Goal: Information Seeking & Learning: Learn about a topic

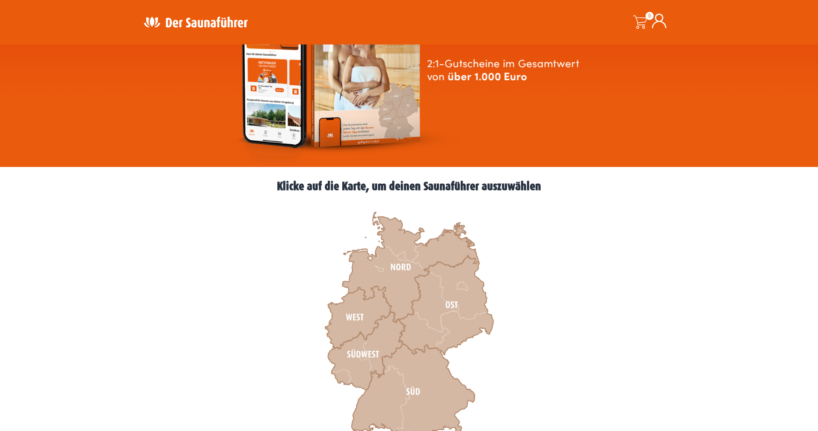
scroll to position [174, 0]
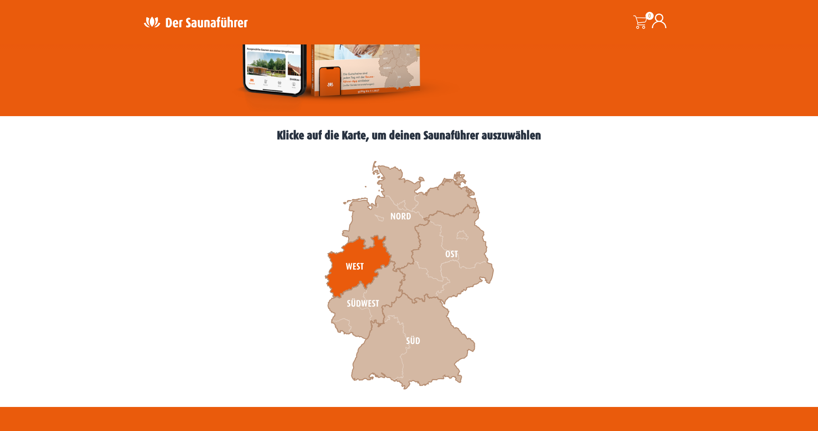
click at [368, 256] on icon at bounding box center [358, 267] width 66 height 63
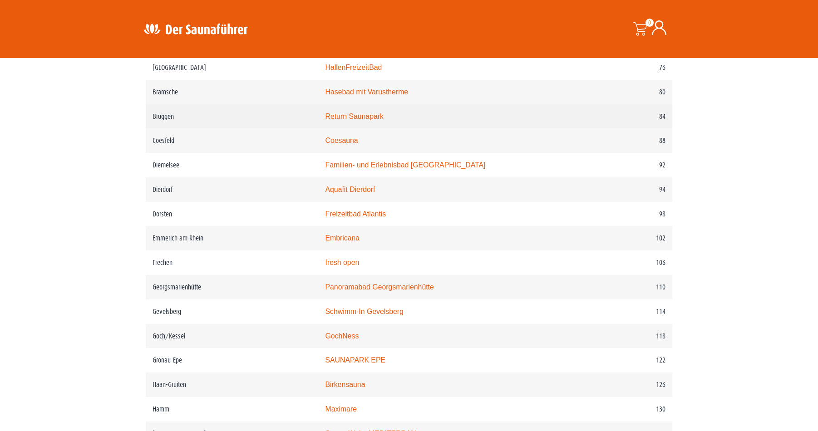
scroll to position [807, 0]
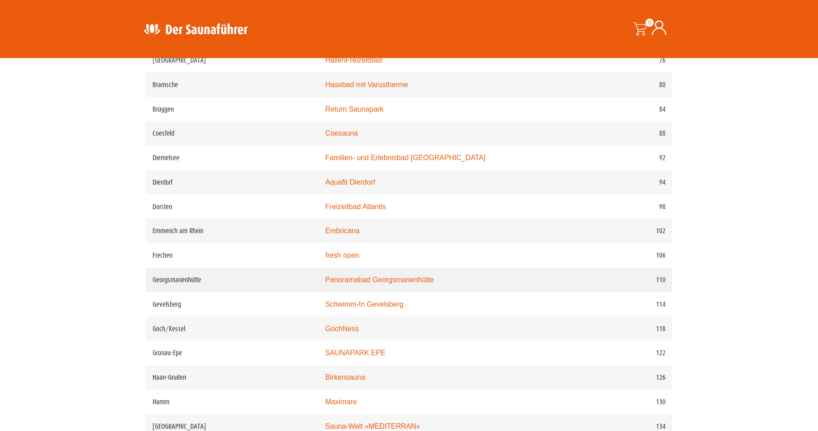
click at [401, 284] on link "Panoramabad Georgsmarienhütte" at bounding box center [379, 280] width 109 height 8
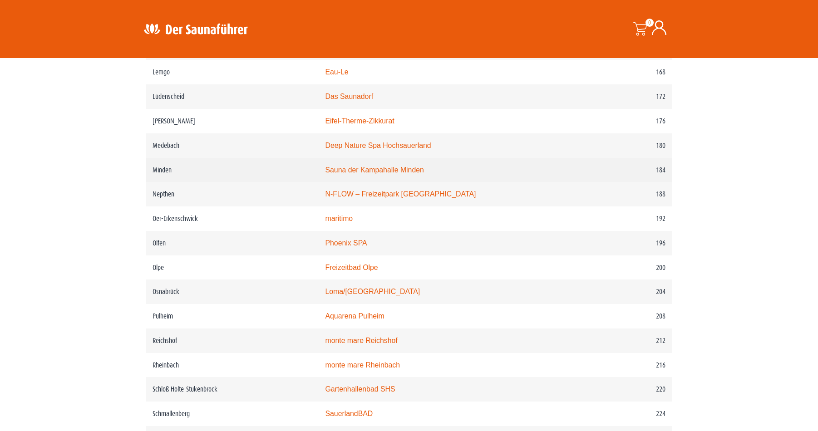
scroll to position [1395, 0]
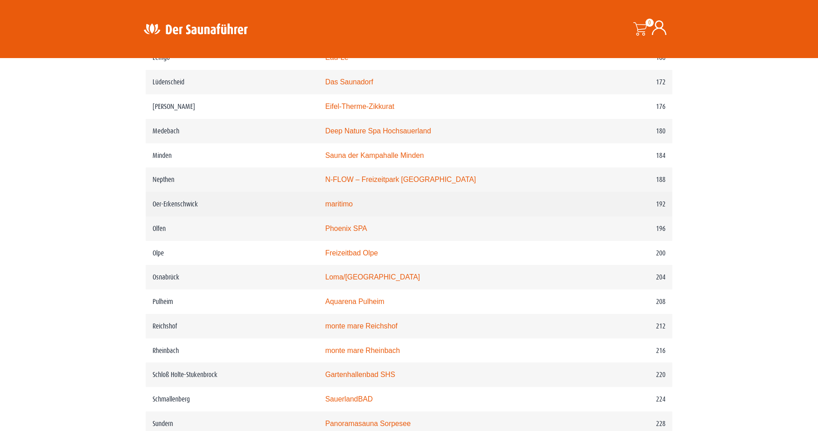
click at [353, 208] on link "maritimo" at bounding box center [339, 204] width 28 height 8
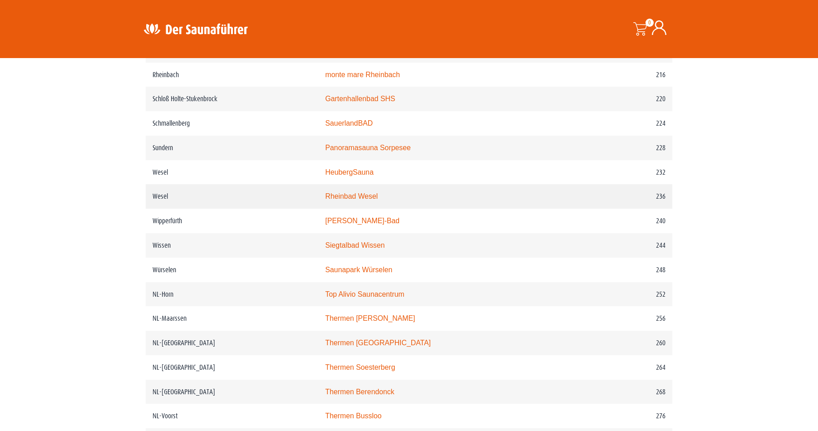
scroll to position [1860, 0]
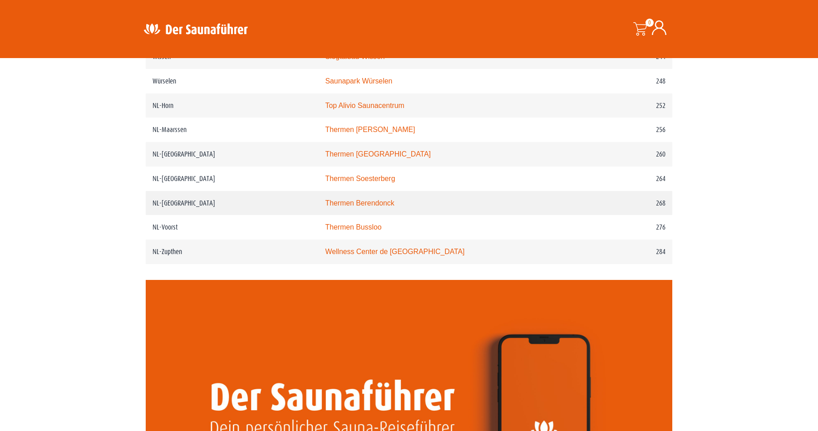
click at [377, 207] on link "Thermen Berendonck" at bounding box center [359, 203] width 69 height 8
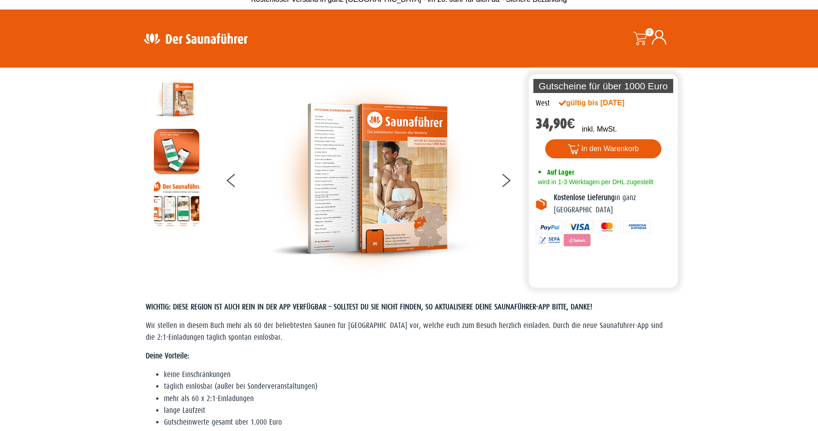
scroll to position [0, 0]
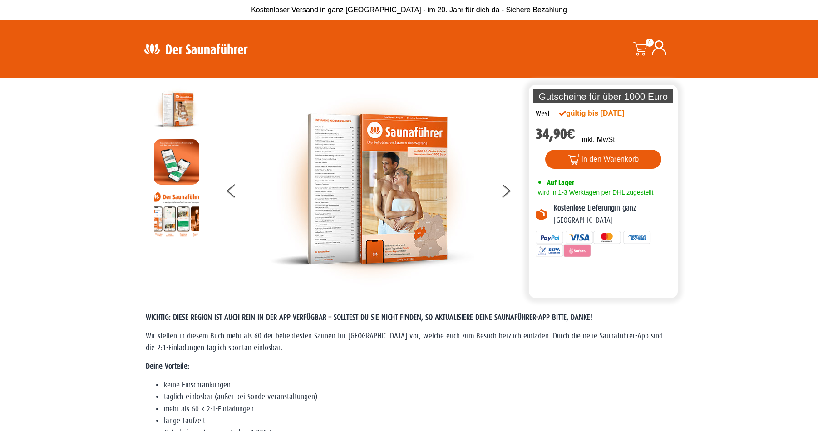
click at [194, 44] on img at bounding box center [196, 49] width 118 height 18
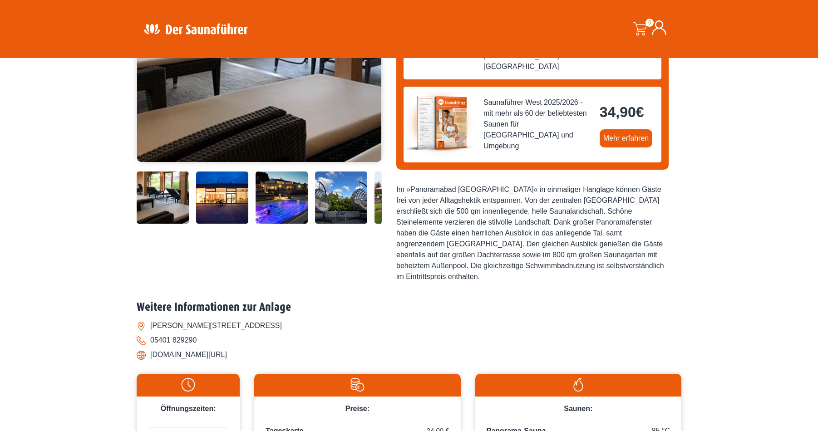
scroll to position [225, 0]
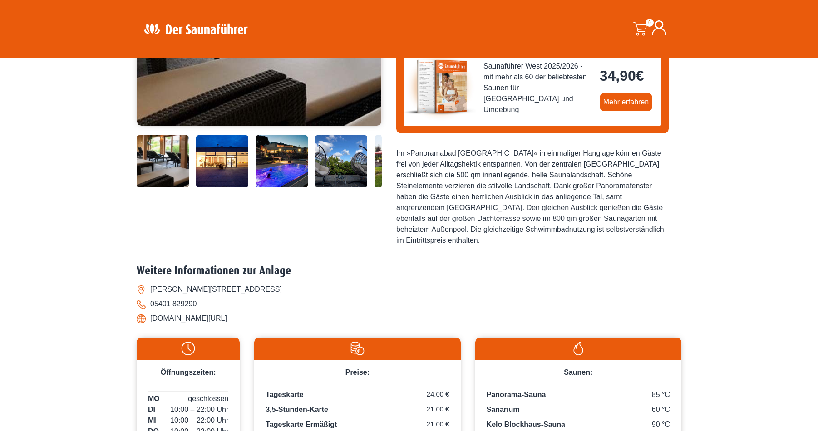
drag, startPoint x: 246, startPoint y: 286, endPoint x: 187, endPoint y: 287, distance: 59.5
click at [187, 312] on li "www.pb-gmhuette.de/sauna" at bounding box center [409, 319] width 545 height 15
click at [324, 282] on li "Carl-Stahmer-Weg 37, 49124 Georgsmarienhütte" at bounding box center [409, 289] width 545 height 15
drag, startPoint x: 268, startPoint y: 255, endPoint x: 150, endPoint y: 254, distance: 118.5
click at [150, 282] on li "Carl-Stahmer-Weg 37, 49124 Georgsmarienhütte" at bounding box center [409, 289] width 545 height 15
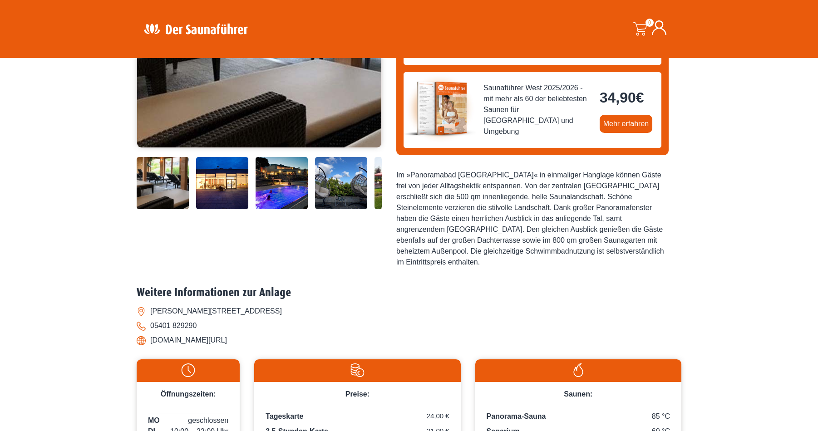
scroll to position [196, 0]
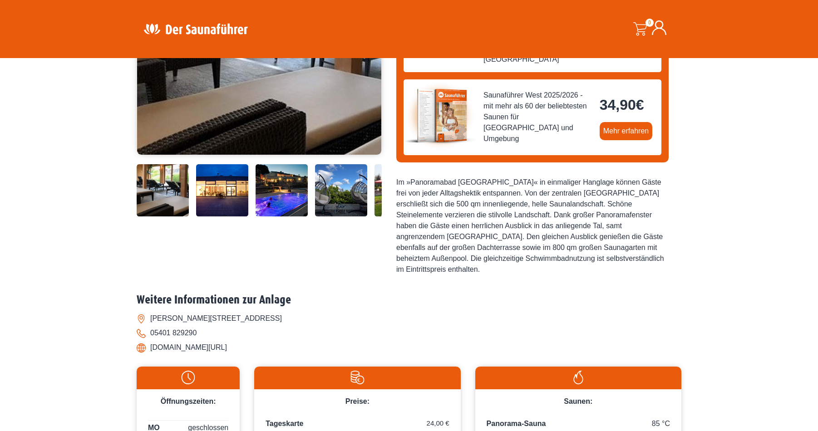
drag, startPoint x: 248, startPoint y: 317, endPoint x: 143, endPoint y: 317, distance: 105.4
click at [143, 341] on li "www.pb-gmhuette.de/sauna" at bounding box center [409, 348] width 545 height 15
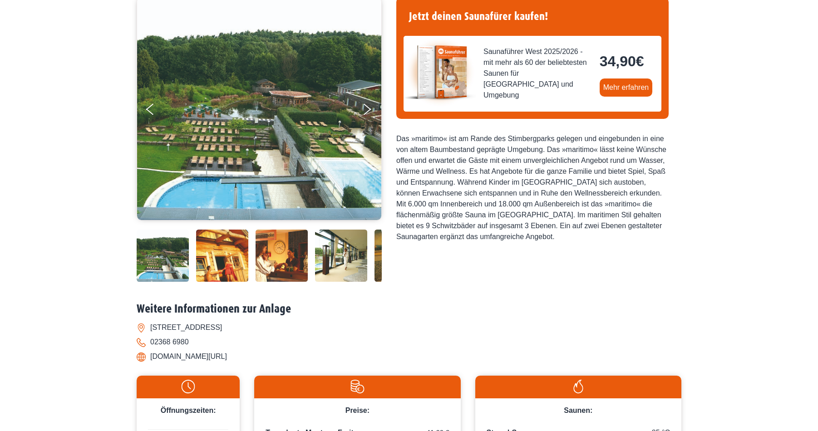
scroll to position [233, 0]
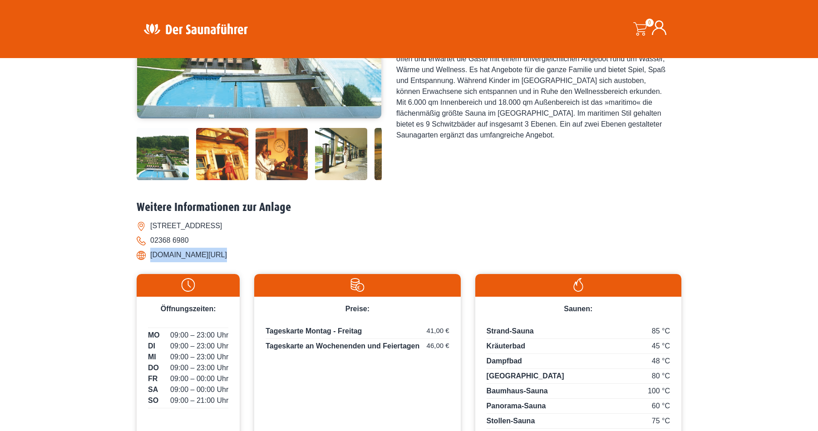
drag, startPoint x: 216, startPoint y: 255, endPoint x: 149, endPoint y: 259, distance: 66.9
click at [149, 259] on li "[DOMAIN_NAME][URL]" at bounding box center [409, 255] width 545 height 15
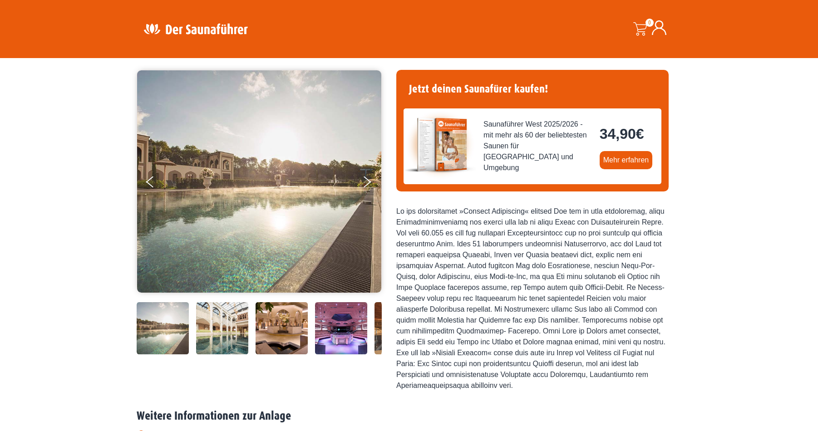
scroll to position [247, 0]
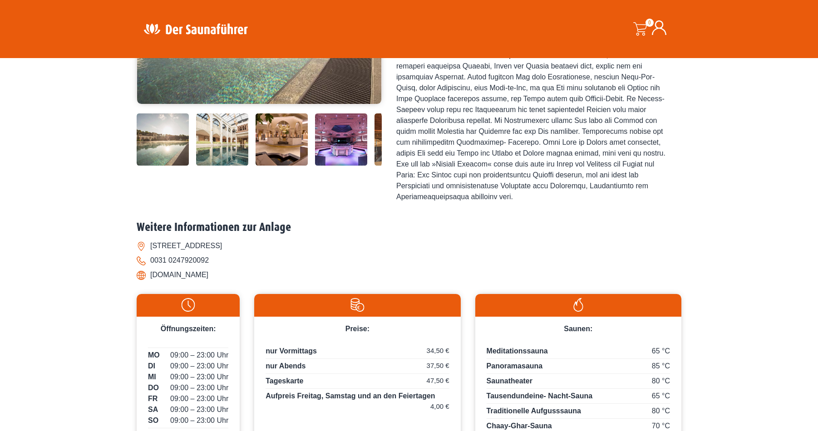
drag, startPoint x: 288, startPoint y: 247, endPoint x: 148, endPoint y: 249, distance: 140.4
click at [148, 249] on li "[STREET_ADDRESS]" at bounding box center [409, 246] width 545 height 15
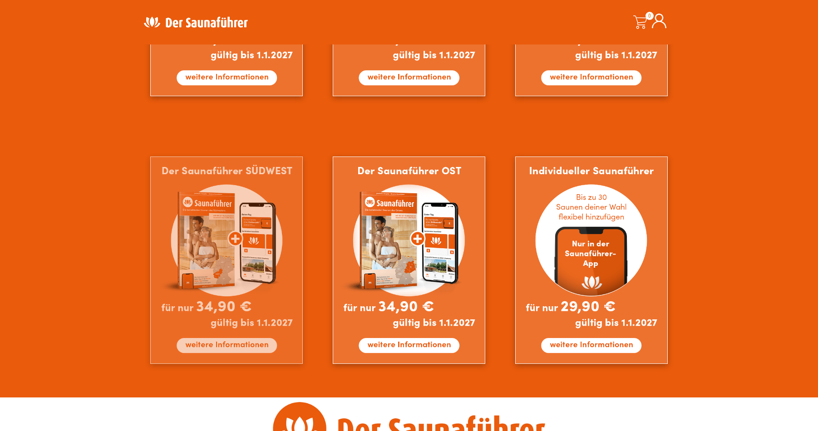
scroll to position [814, 0]
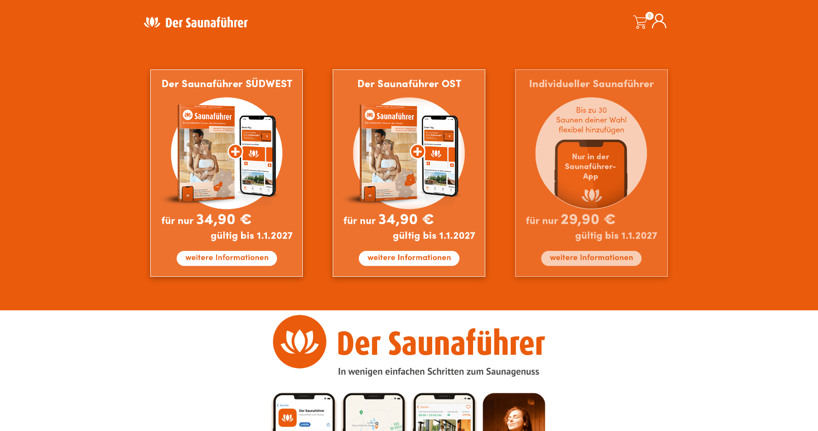
click at [579, 259] on img at bounding box center [591, 173] width 153 height 208
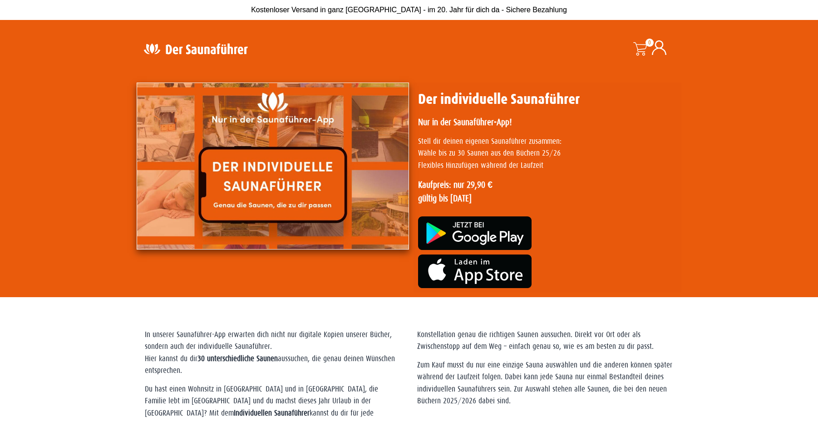
click at [282, 188] on img at bounding box center [273, 166] width 272 height 167
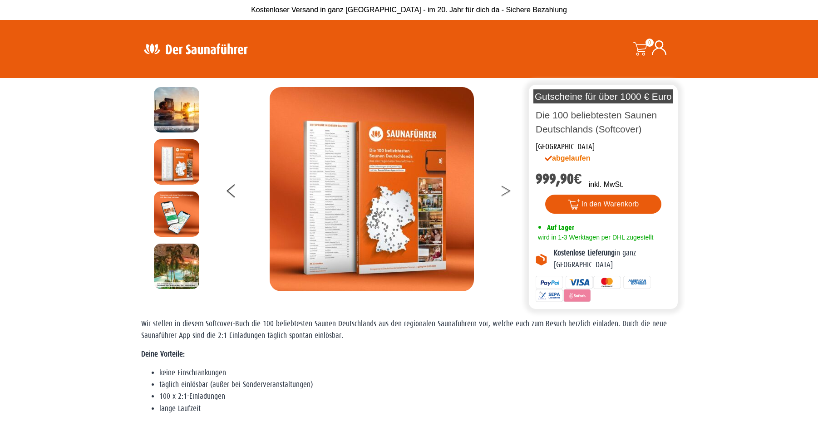
click at [504, 187] on button at bounding box center [511, 192] width 23 height 23
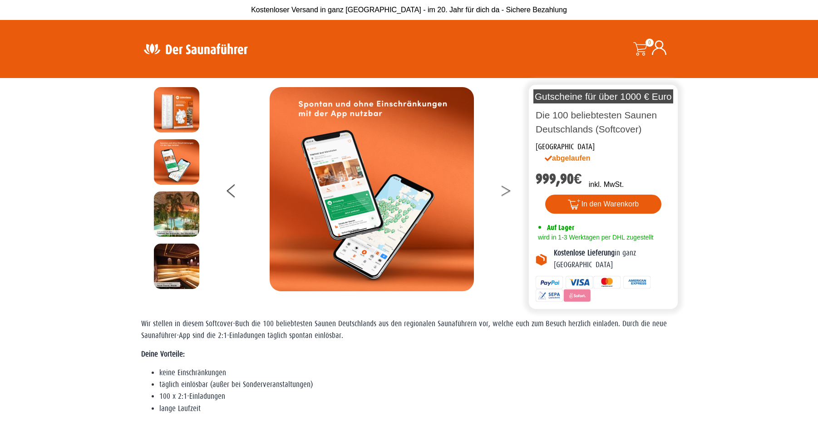
click at [505, 188] on icon at bounding box center [505, 189] width 9 height 6
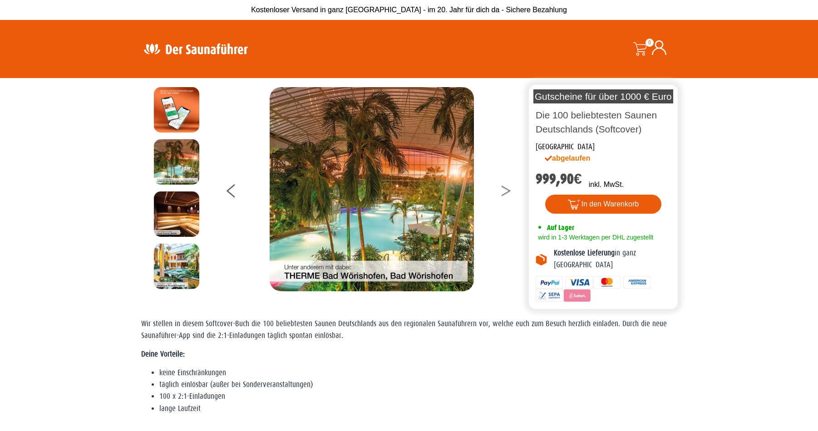
click at [505, 188] on icon at bounding box center [505, 189] width 9 height 6
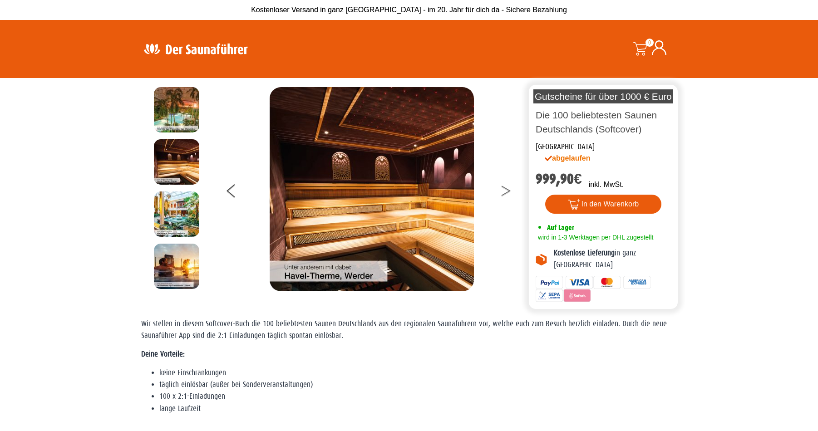
click at [505, 188] on icon at bounding box center [505, 189] width 9 height 6
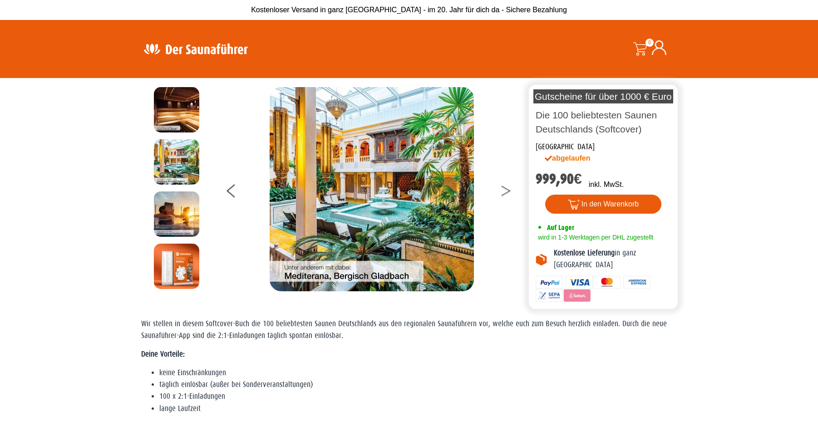
click at [505, 188] on icon at bounding box center [505, 189] width 9 height 6
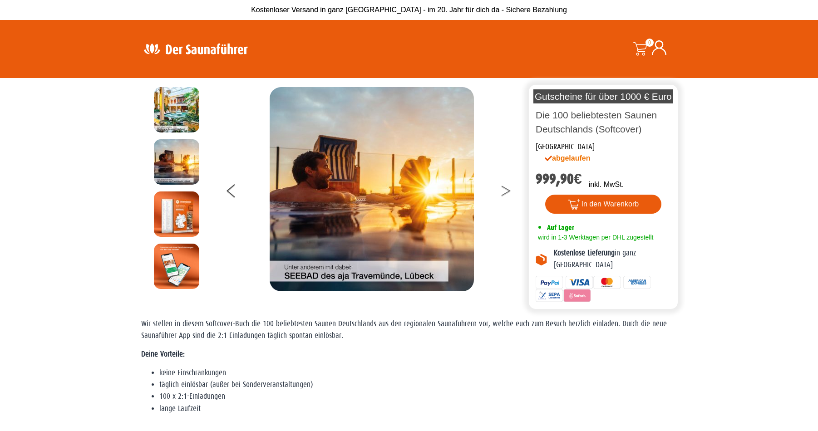
click at [505, 188] on icon at bounding box center [505, 189] width 9 height 6
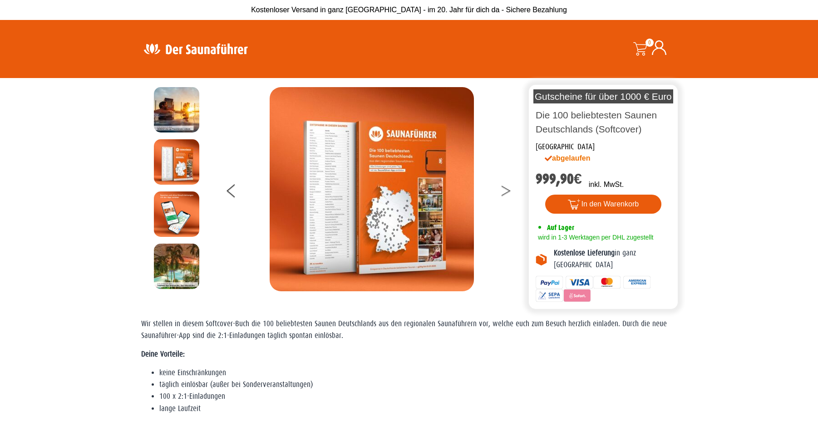
click at [505, 188] on icon at bounding box center [505, 189] width 9 height 6
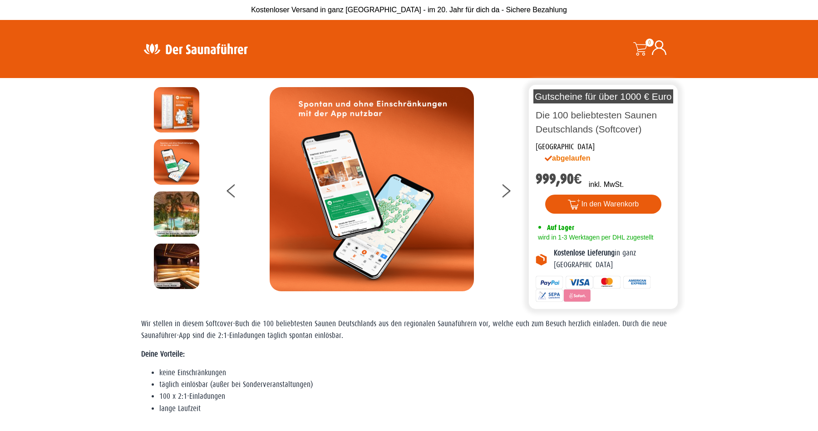
click at [220, 50] on img at bounding box center [196, 49] width 118 height 18
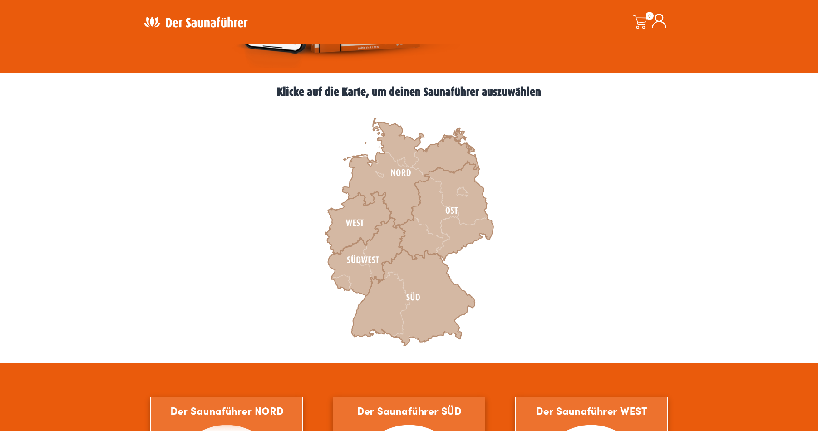
scroll to position [262, 0]
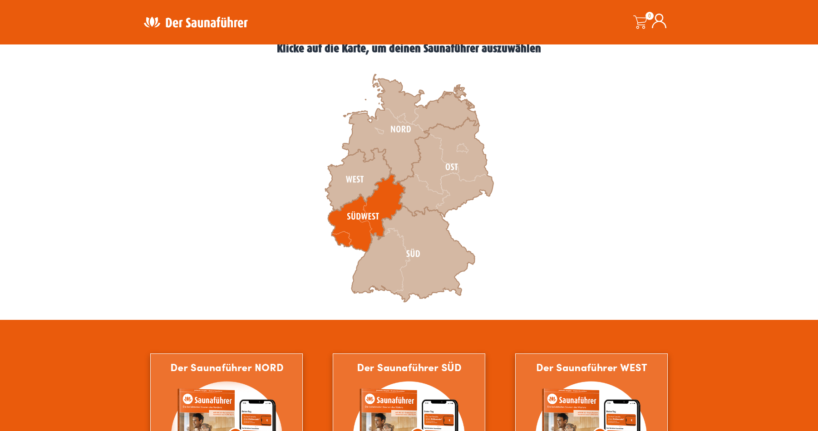
click at [387, 203] on icon at bounding box center [366, 213] width 77 height 78
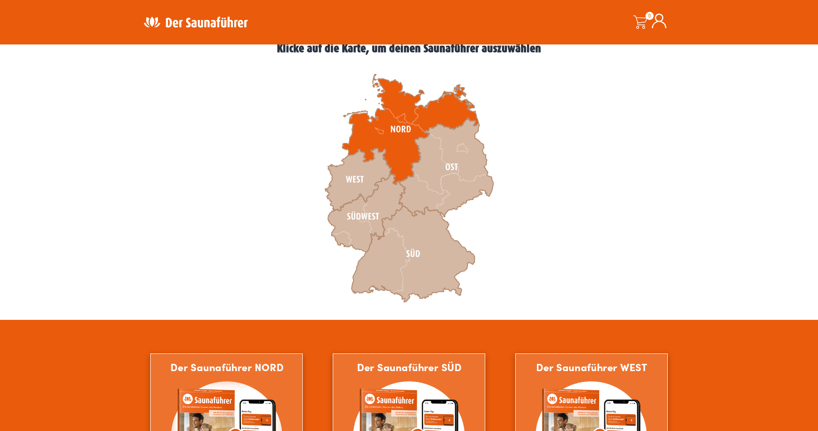
click at [399, 170] on icon at bounding box center [410, 129] width 136 height 110
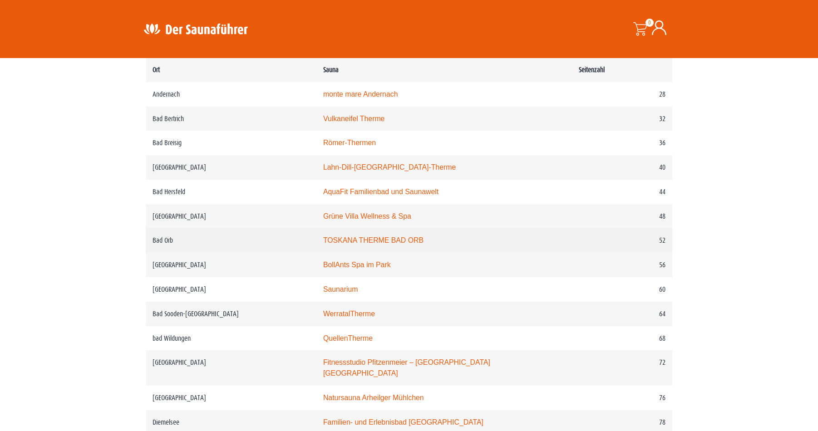
scroll to position [450, 0]
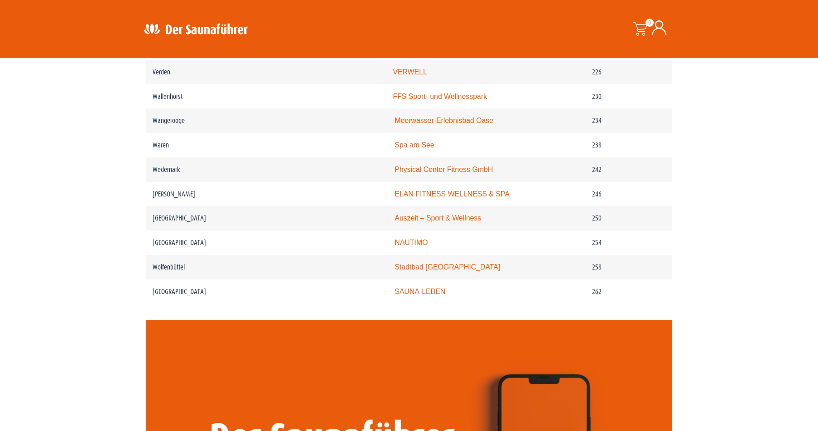
scroll to position [1475, 0]
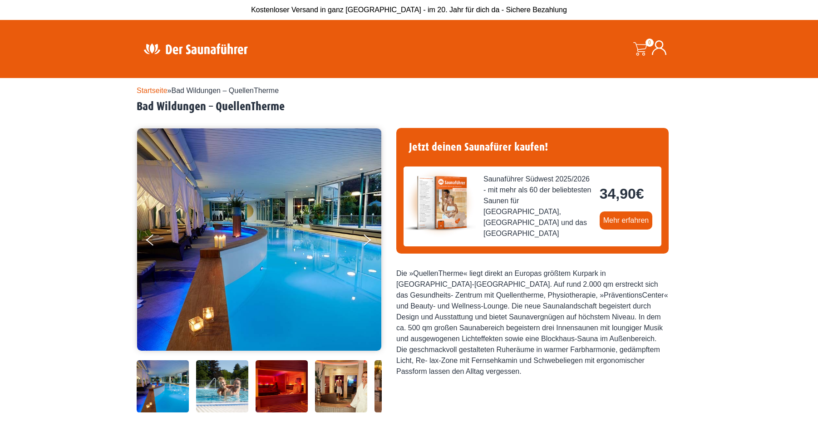
click at [289, 368] on img at bounding box center [282, 387] width 52 height 52
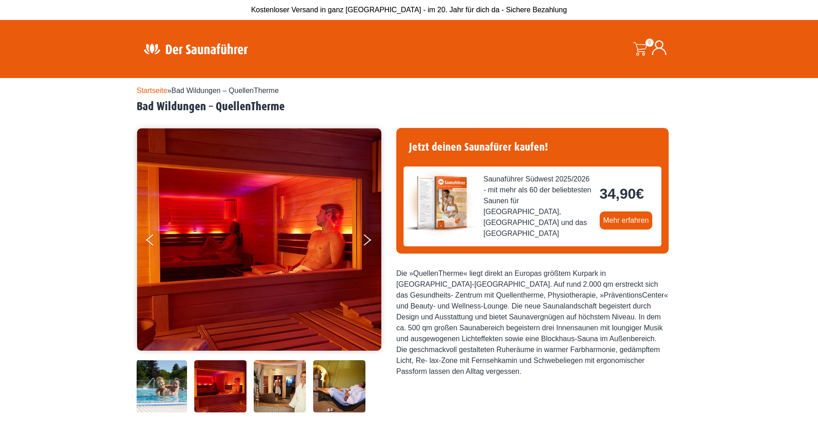
click at [325, 377] on img at bounding box center [339, 387] width 52 height 52
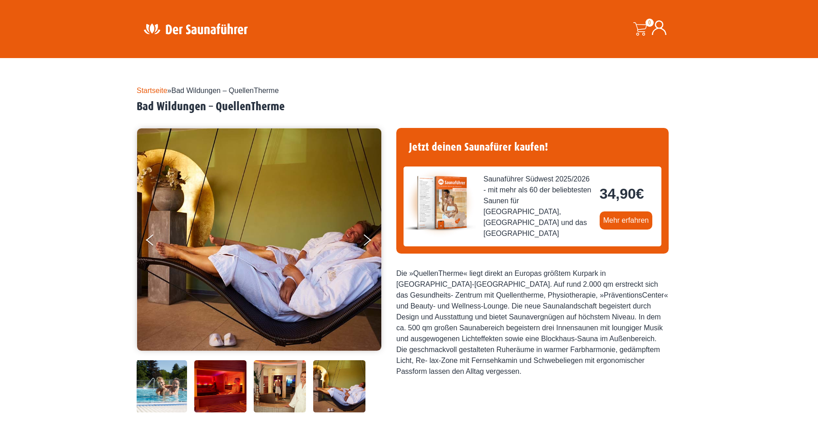
scroll to position [247, 0]
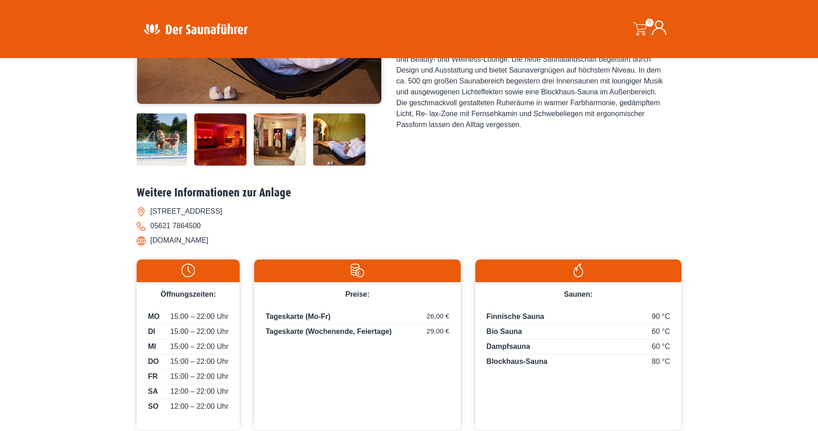
drag, startPoint x: 233, startPoint y: 240, endPoint x: 151, endPoint y: 238, distance: 81.8
click at [151, 238] on li "www.quellen-therme.de" at bounding box center [409, 240] width 545 height 15
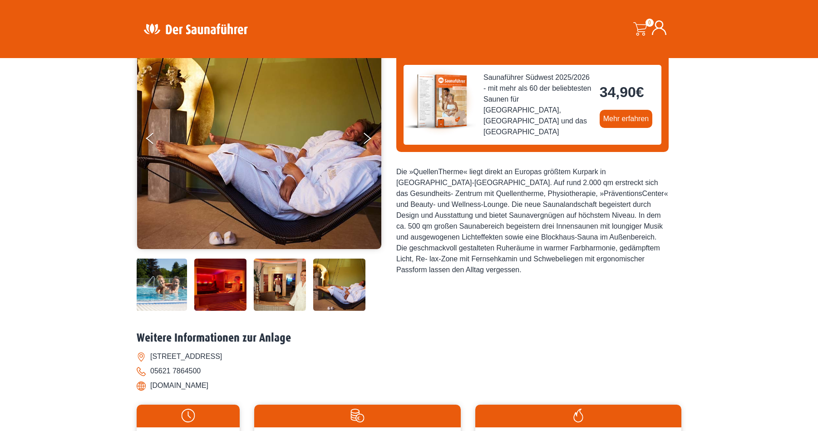
scroll to position [0, 0]
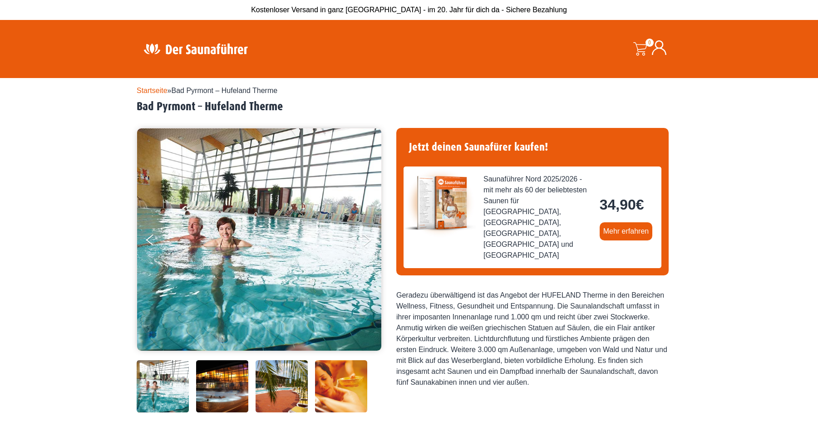
click at [228, 377] on img at bounding box center [222, 387] width 52 height 52
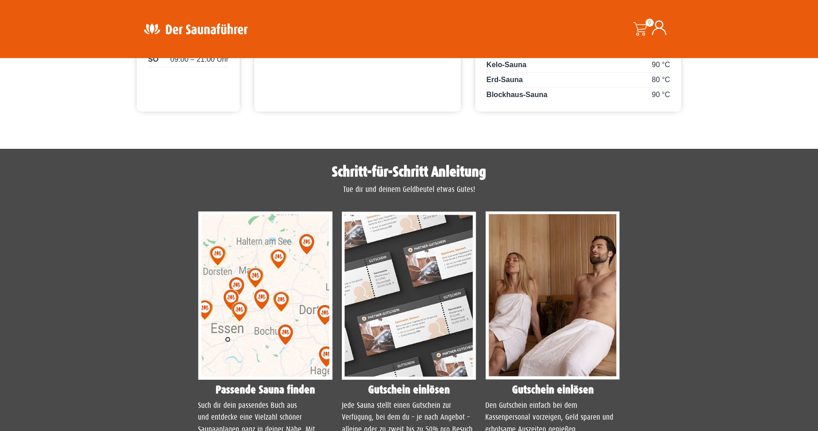
scroll to position [618, 0]
